Goal: Find specific page/section: Find specific page/section

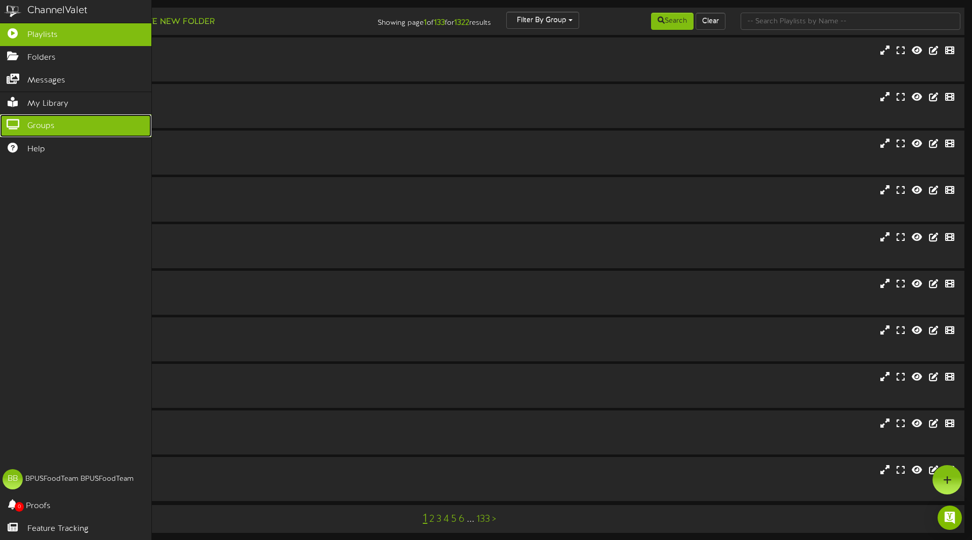
click at [43, 120] on span "Groups" at bounding box center [40, 126] width 27 height 12
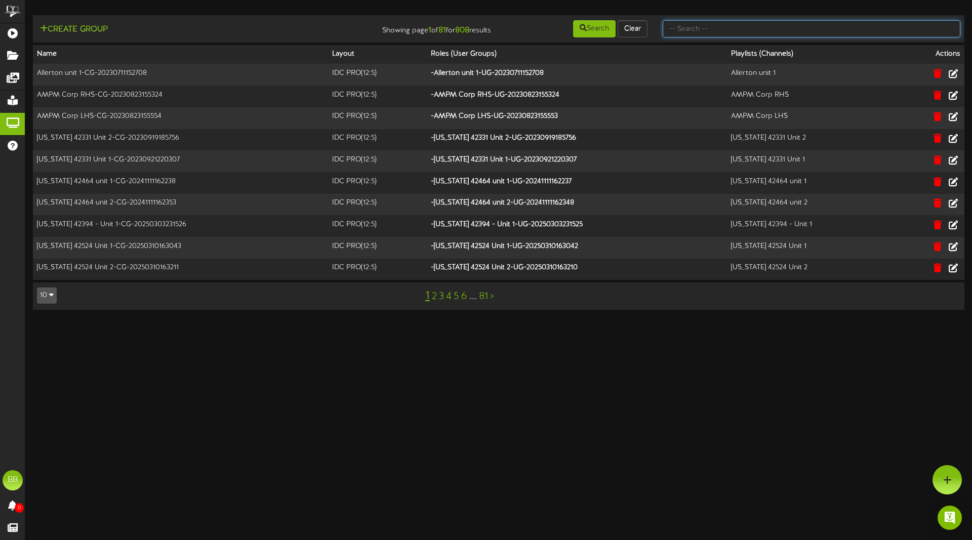
click at [766, 28] on input "text" at bounding box center [812, 28] width 298 height 17
type input "[GEOGRAPHIC_DATA][US_STATE]"
click at [590, 26] on button "Search" at bounding box center [594, 28] width 43 height 17
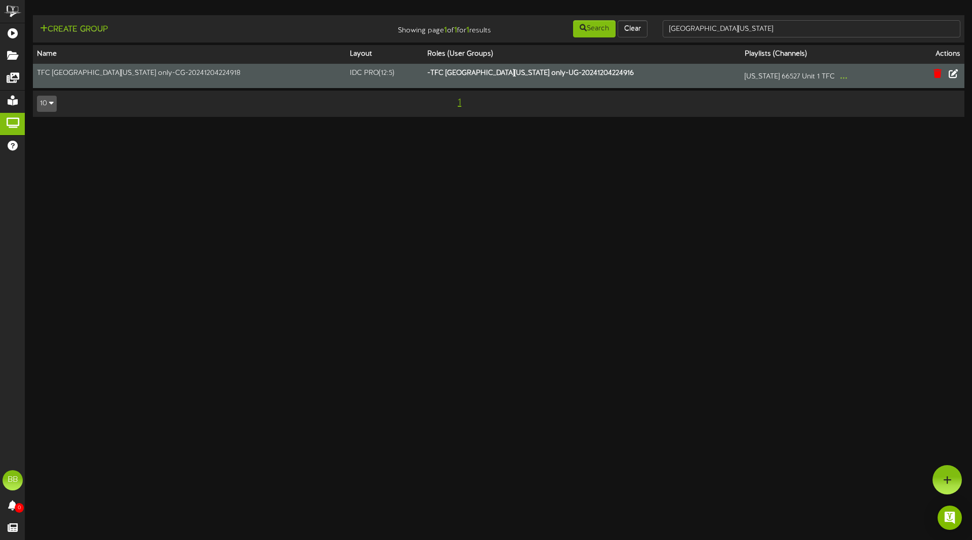
click at [615, 75] on th "- TFC Southern California only-UG-20241204224916" at bounding box center [581, 76] width 317 height 24
click at [959, 73] on button at bounding box center [953, 75] width 17 height 16
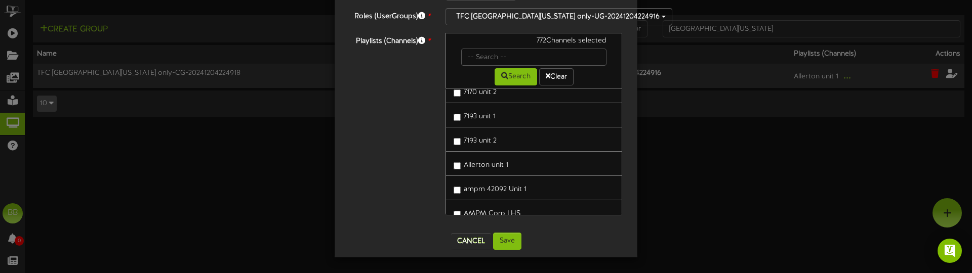
scroll to position [40, 0]
